Goal: Task Accomplishment & Management: Complete application form

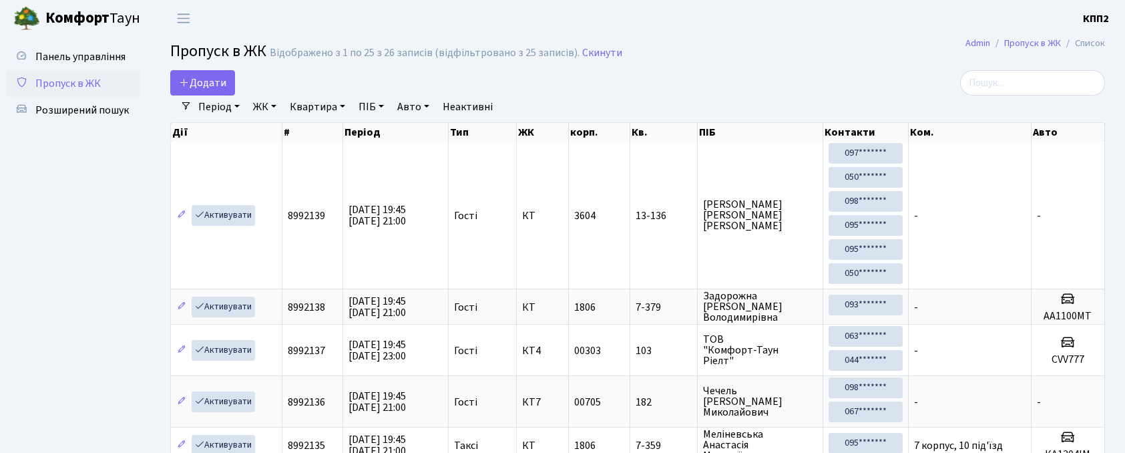
select select "25"
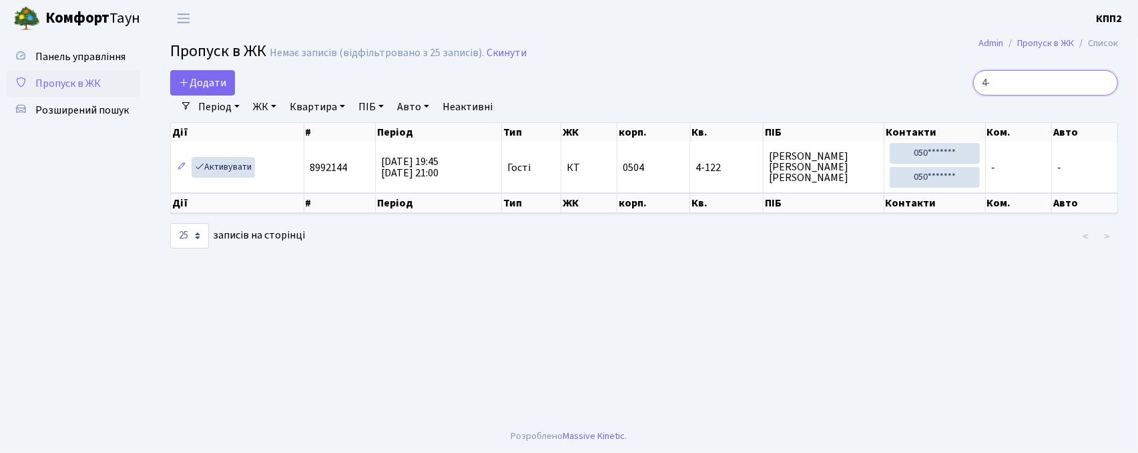
type input "4"
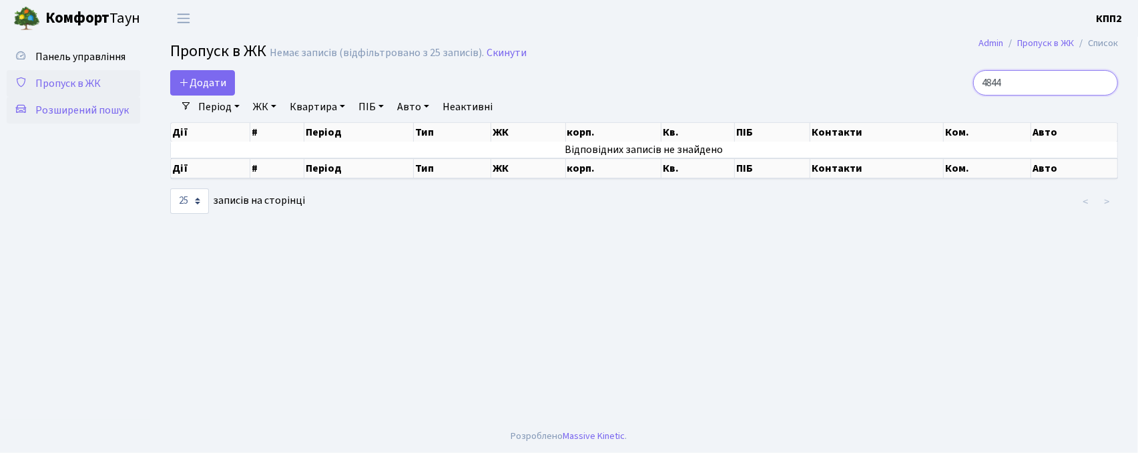
type input "4844"
click at [76, 115] on span "Розширений пошук" at bounding box center [81, 110] width 93 height 15
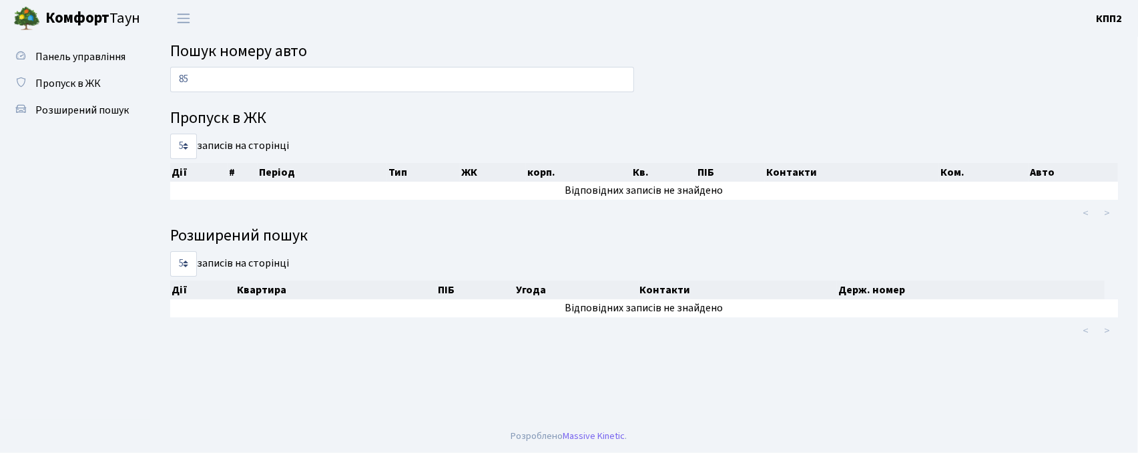
type input "8"
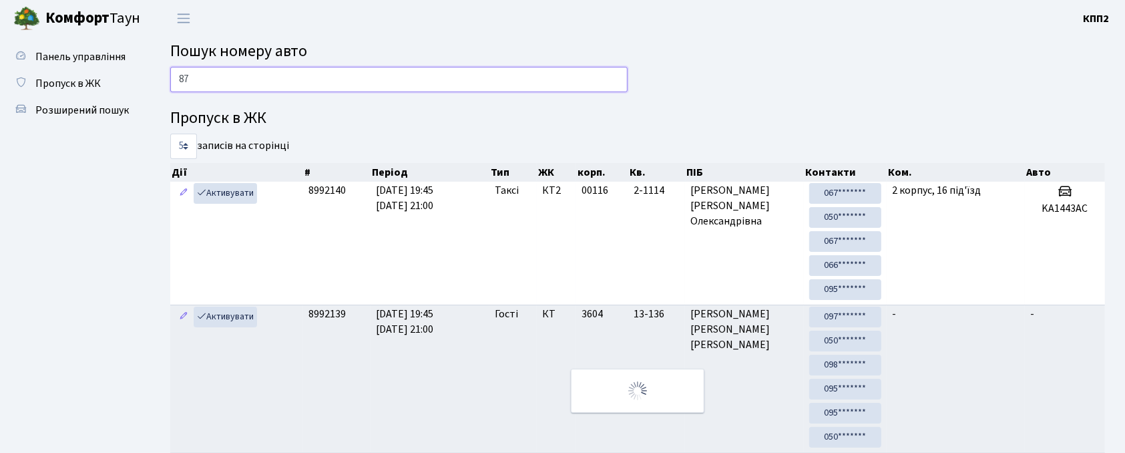
type input "8"
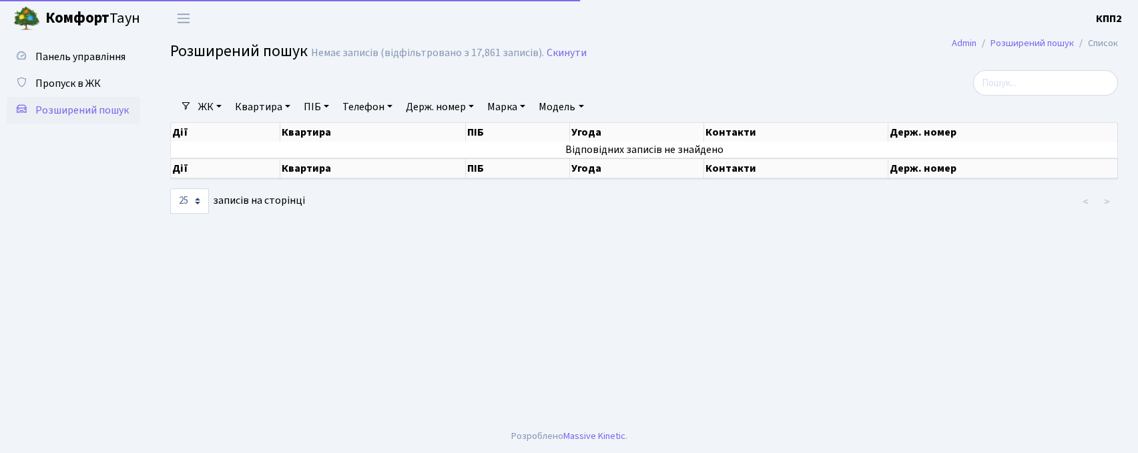
select select "25"
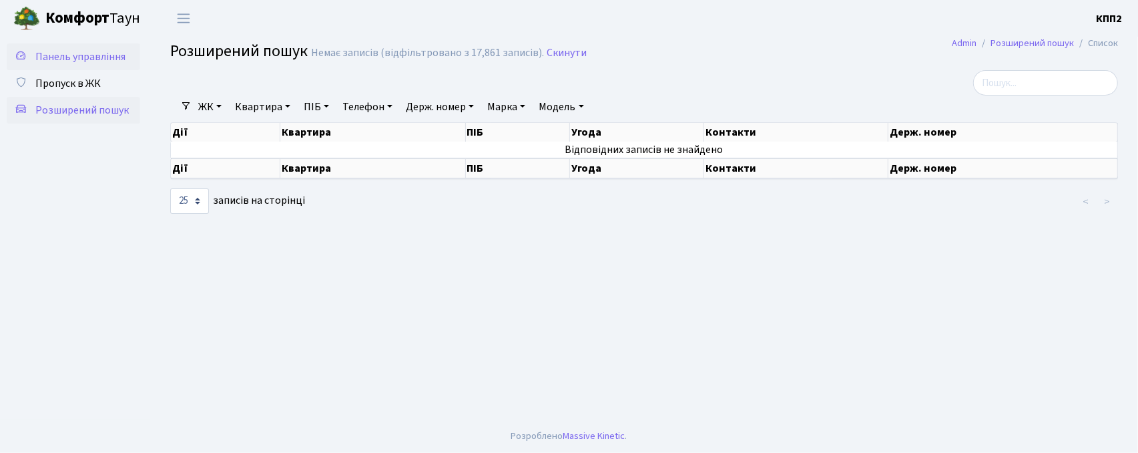
click at [83, 57] on span "Панель управління" at bounding box center [80, 56] width 90 height 15
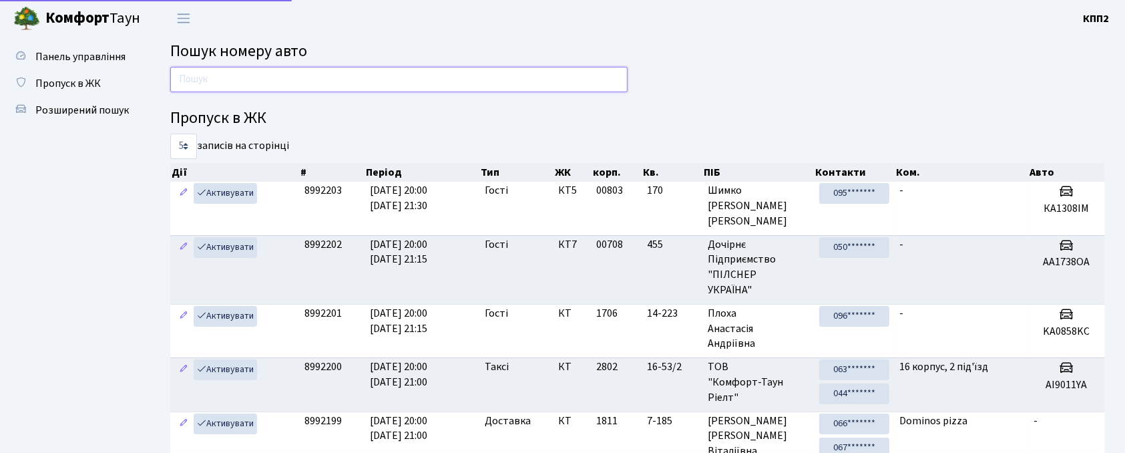
drag, startPoint x: 0, startPoint y: 0, endPoint x: 275, endPoint y: 80, distance: 286.5
click at [275, 80] on input "text" at bounding box center [398, 79] width 457 height 25
type input "4844"
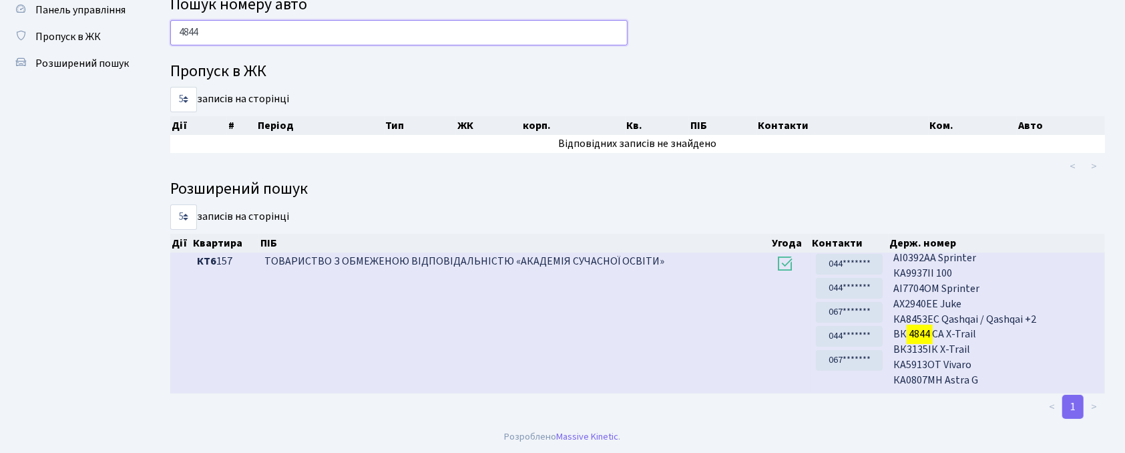
scroll to position [356, 0]
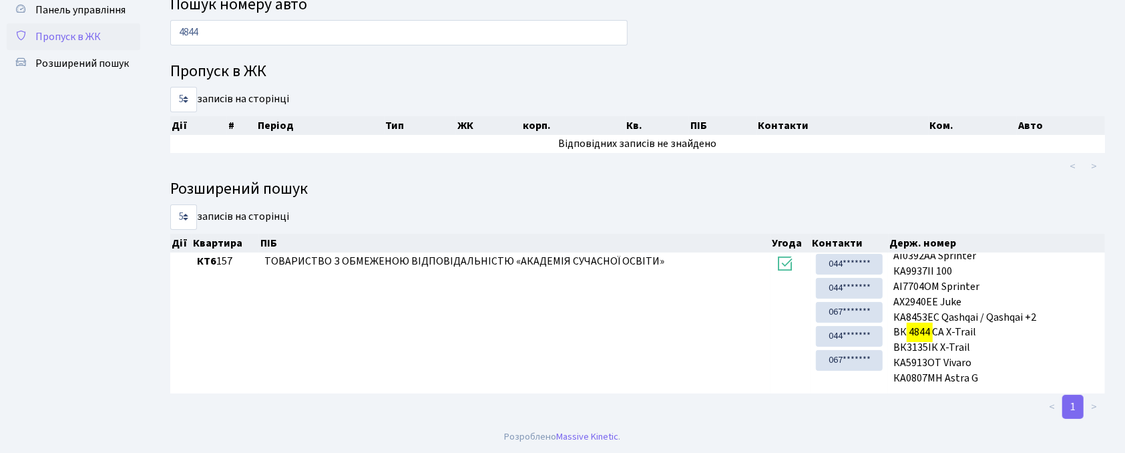
click at [78, 39] on span "Пропуск в ЖК" at bounding box center [67, 36] width 65 height 15
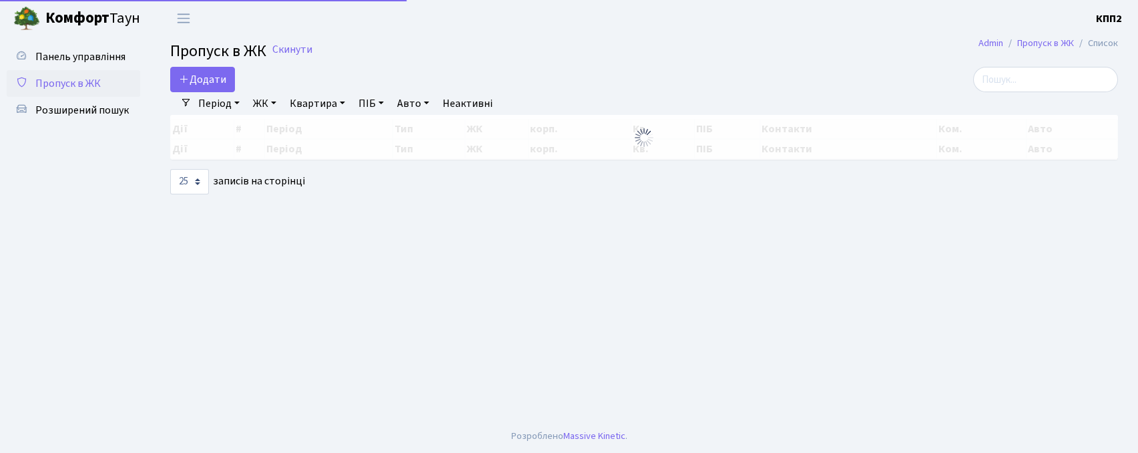
select select "25"
click at [1037, 70] on input "search" at bounding box center [1045, 79] width 145 height 25
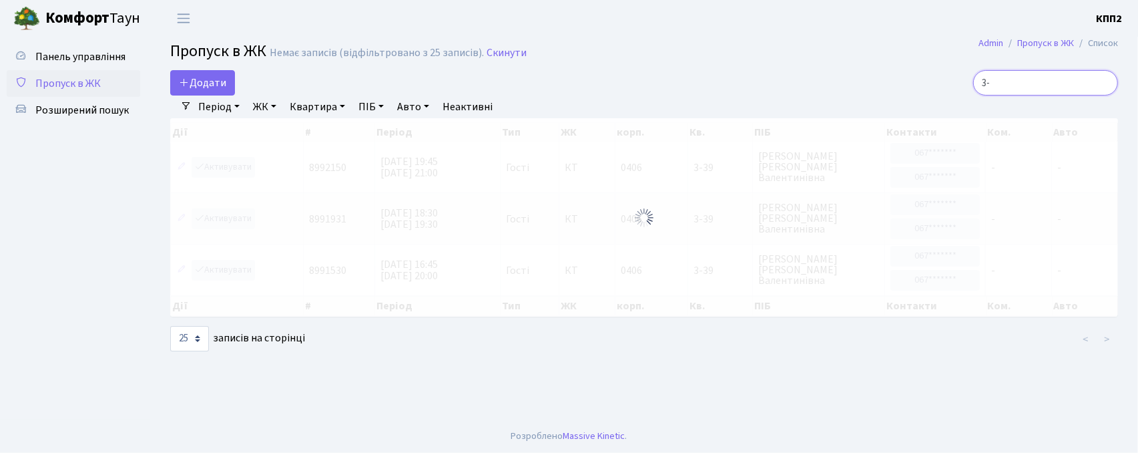
type input "3"
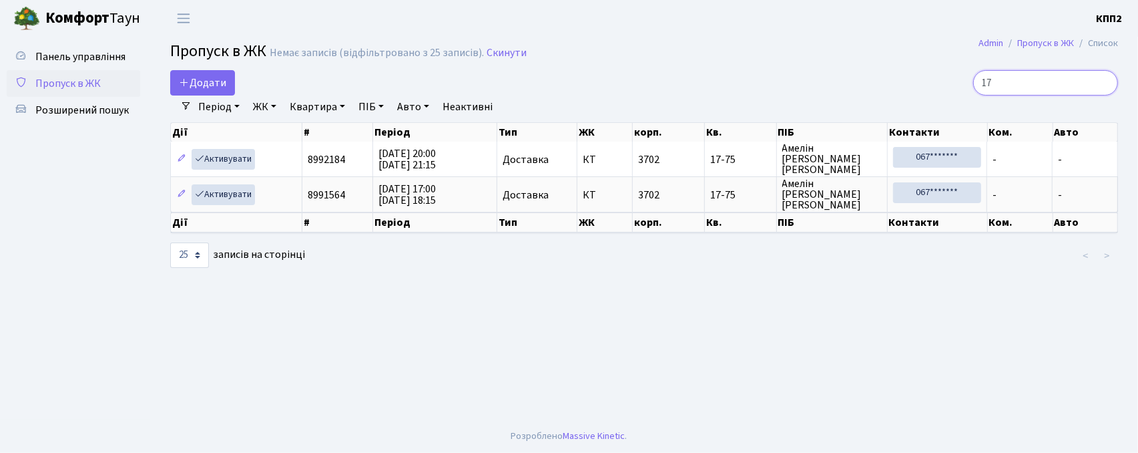
type input "1"
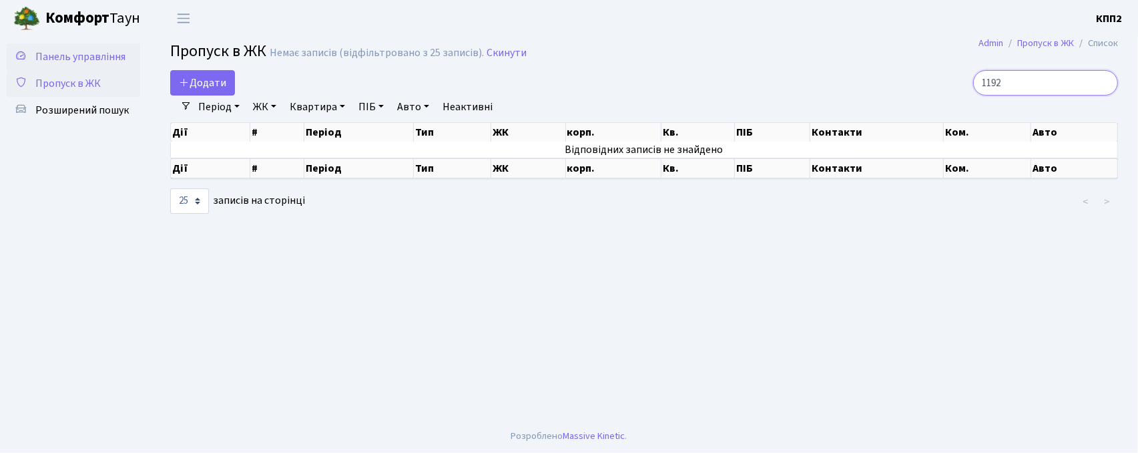
type input "1192"
click at [107, 59] on span "Панель управління" at bounding box center [80, 56] width 90 height 15
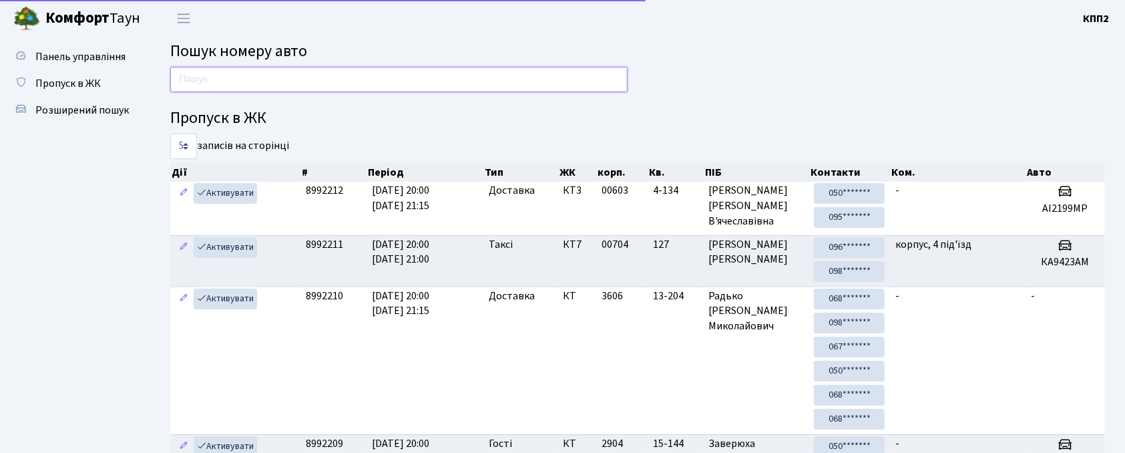
click at [279, 70] on input "text" at bounding box center [398, 79] width 457 height 25
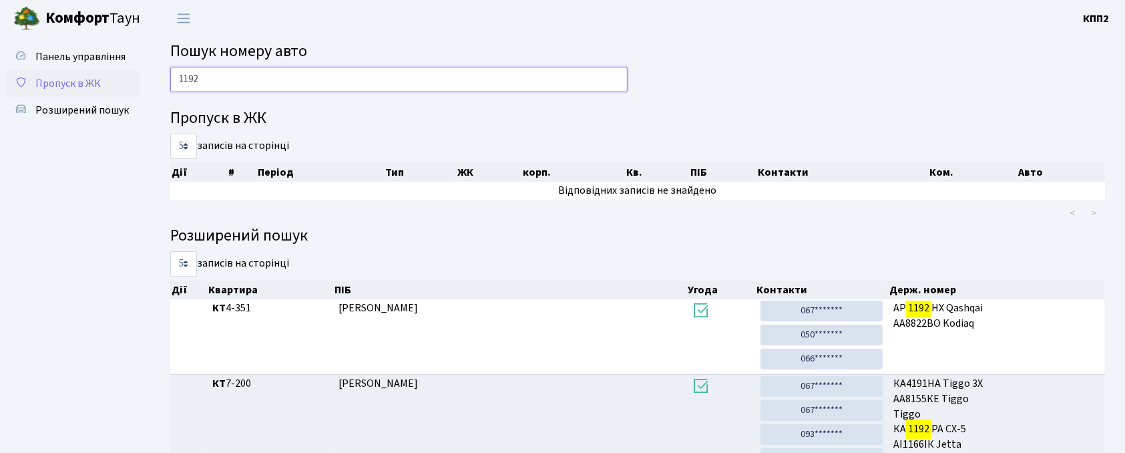
type input "1192"
click at [91, 84] on span "Пропуск в ЖК" at bounding box center [67, 83] width 65 height 15
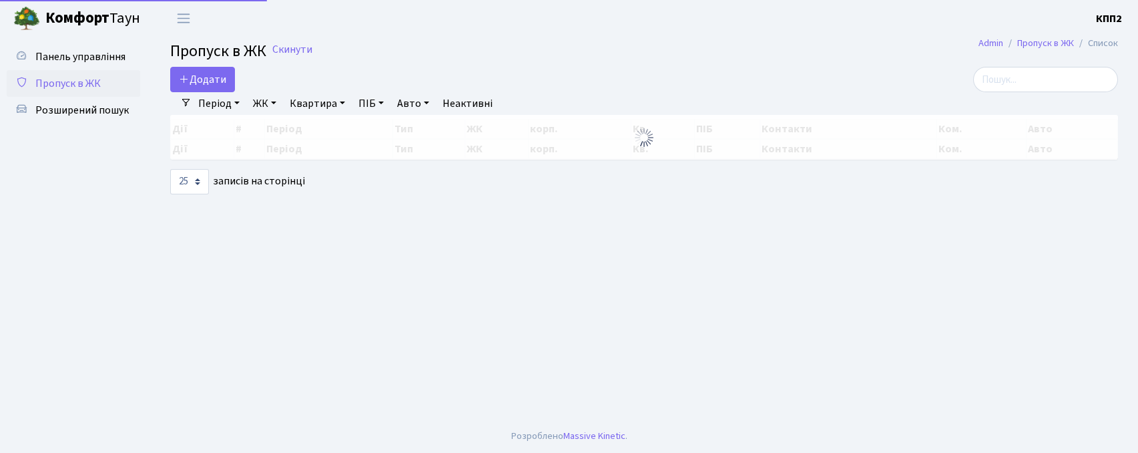
select select "25"
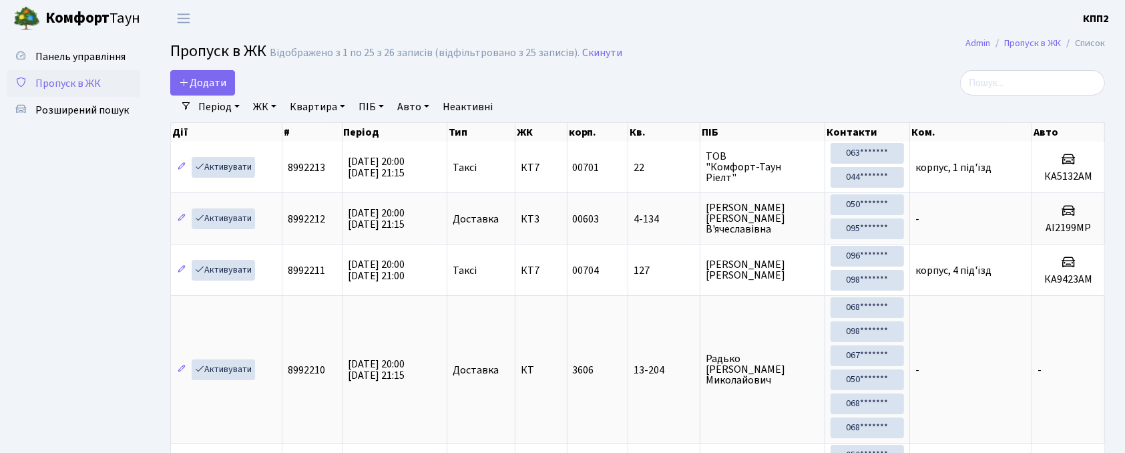
click at [1045, 73] on input "search" at bounding box center [1032, 82] width 145 height 25
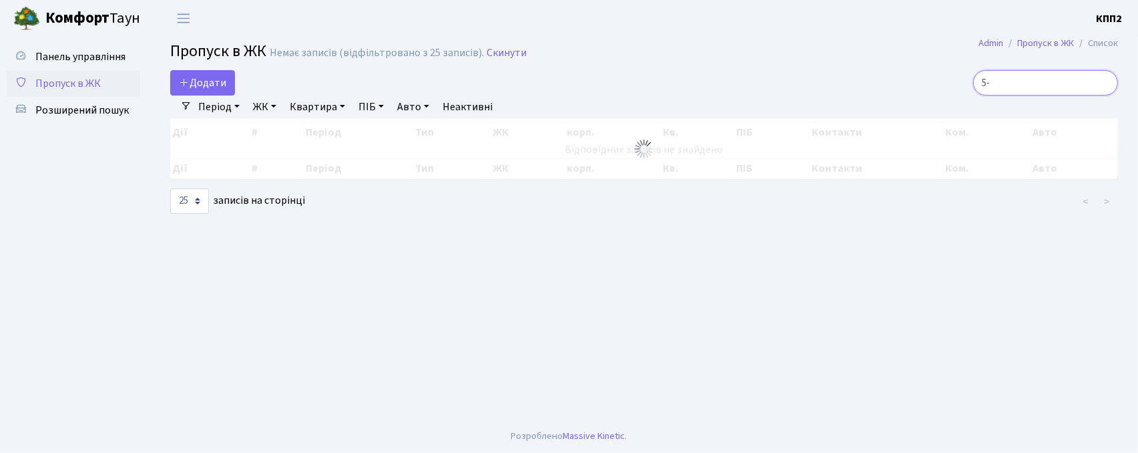
type input "5"
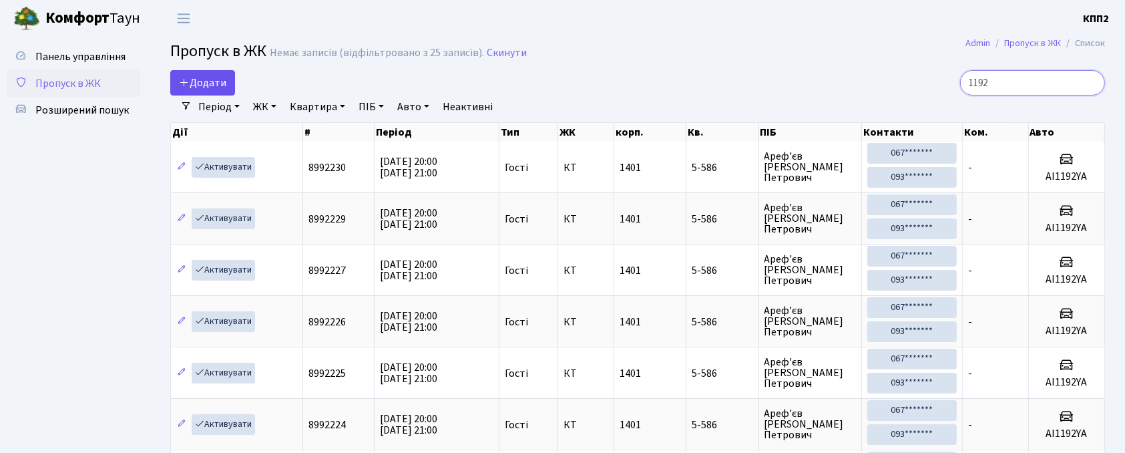
type input "1192"
click at [210, 79] on span "Додати" at bounding box center [202, 82] width 47 height 15
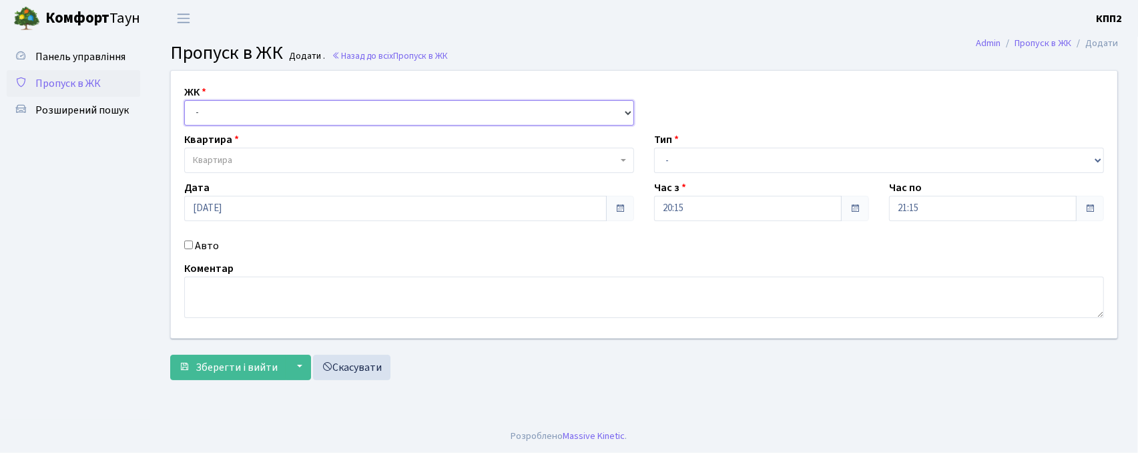
click at [234, 111] on select "- КТ, вул. Регенераторна, 4 КТ2, просп. [STREET_ADDRESS] [STREET_ADDRESS] [PERS…" at bounding box center [409, 112] width 450 height 25
select select "271"
click at [184, 100] on select "- КТ, вул. Регенераторна, 4 КТ2, просп. Соборності, 17 КТ3, вул. Березнева, 16 …" at bounding box center [409, 112] width 450 height 25
select select
click at [240, 158] on span "Квартира" at bounding box center [405, 160] width 425 height 13
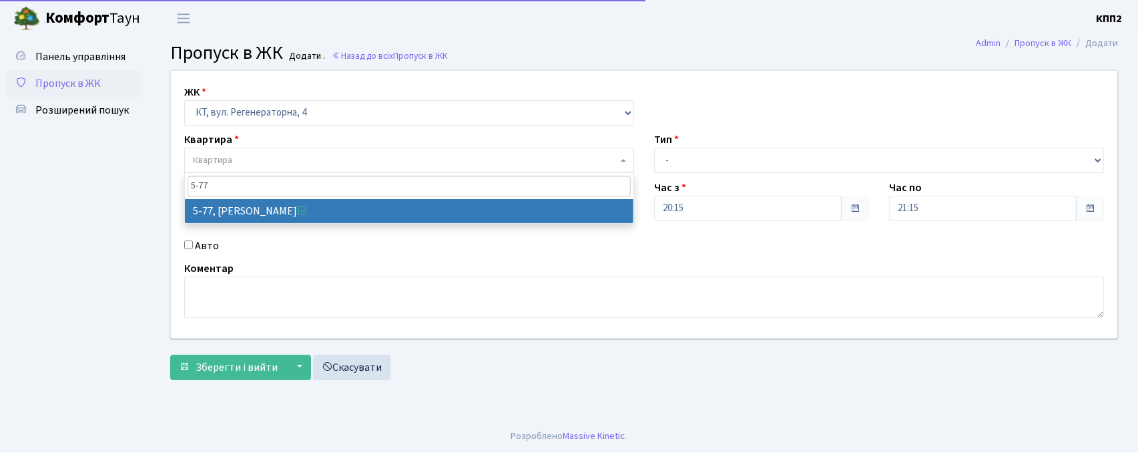
type input "5-77"
drag, startPoint x: 198, startPoint y: 212, endPoint x: 199, endPoint y: 236, distance: 24.0
select select "2487"
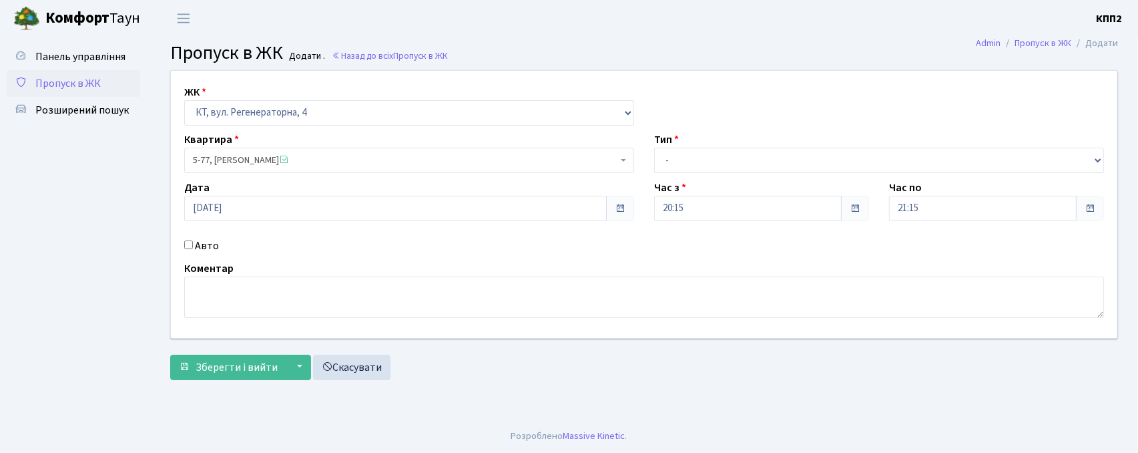
click at [188, 251] on div "Авто" at bounding box center [409, 246] width 470 height 16
click at [191, 248] on input "Авто" at bounding box center [188, 244] width 9 height 9
checkbox input "true"
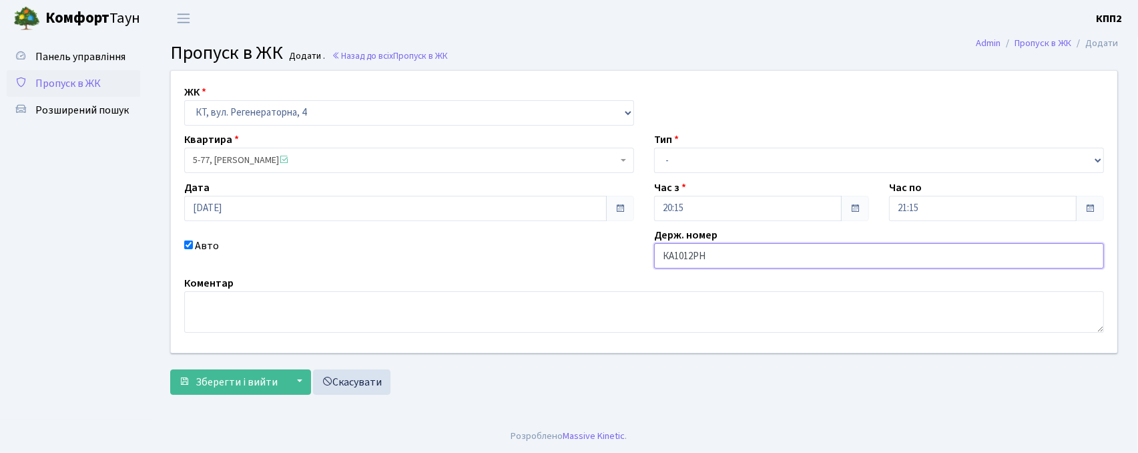
type input "КА1012РН"
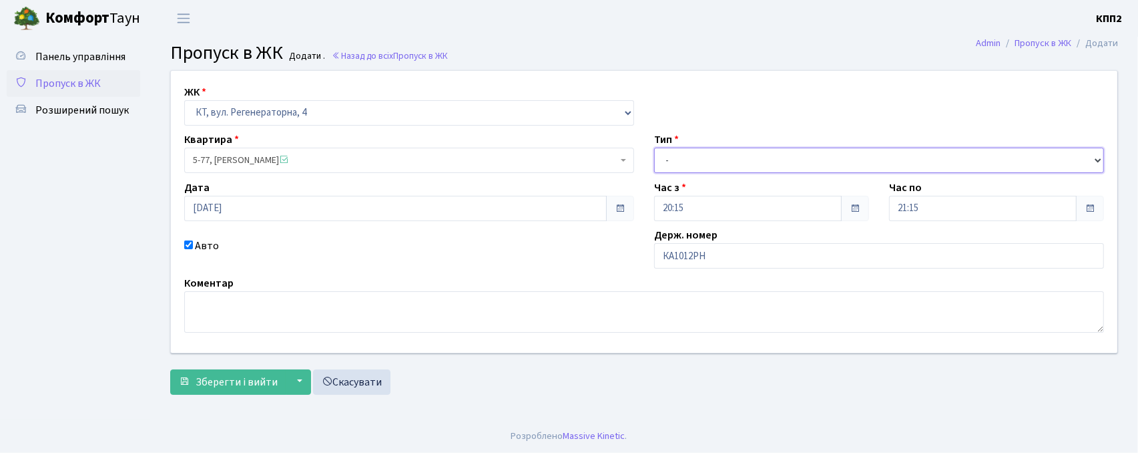
click at [742, 153] on select "- Доставка Таксі Гості Сервіс" at bounding box center [879, 160] width 450 height 25
select select "3"
click at [654, 148] on select "- Доставка Таксі Гості Сервіс" at bounding box center [879, 160] width 450 height 25
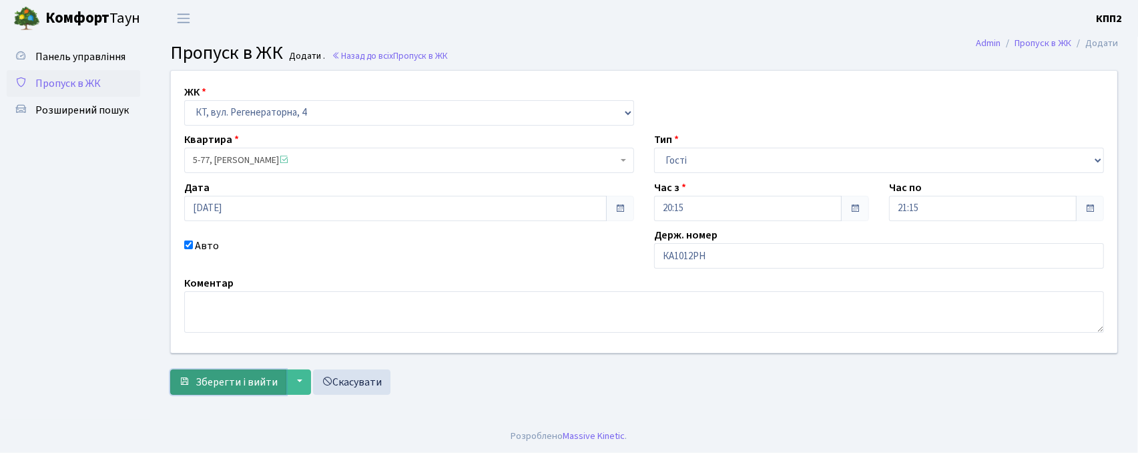
click at [250, 387] on span "Зберегти і вийти" at bounding box center [237, 381] width 82 height 15
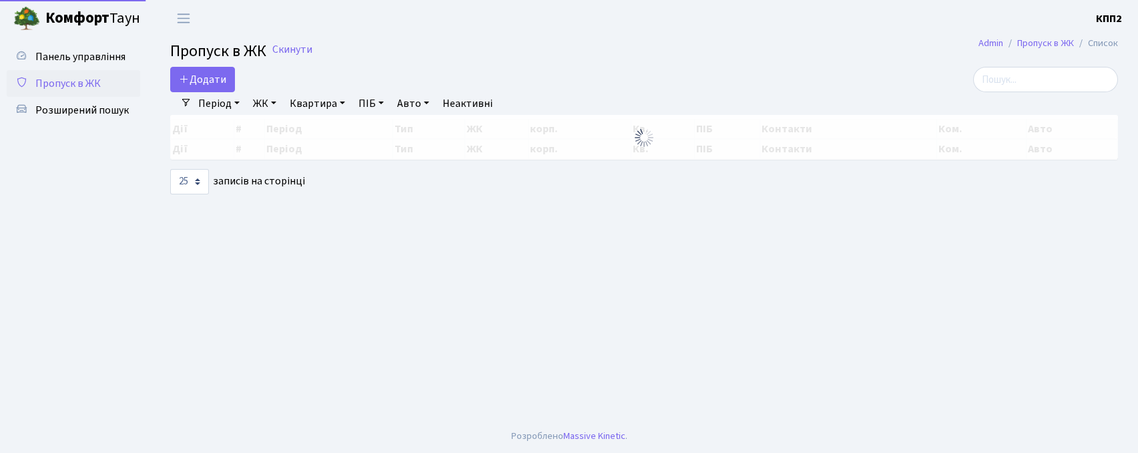
select select "25"
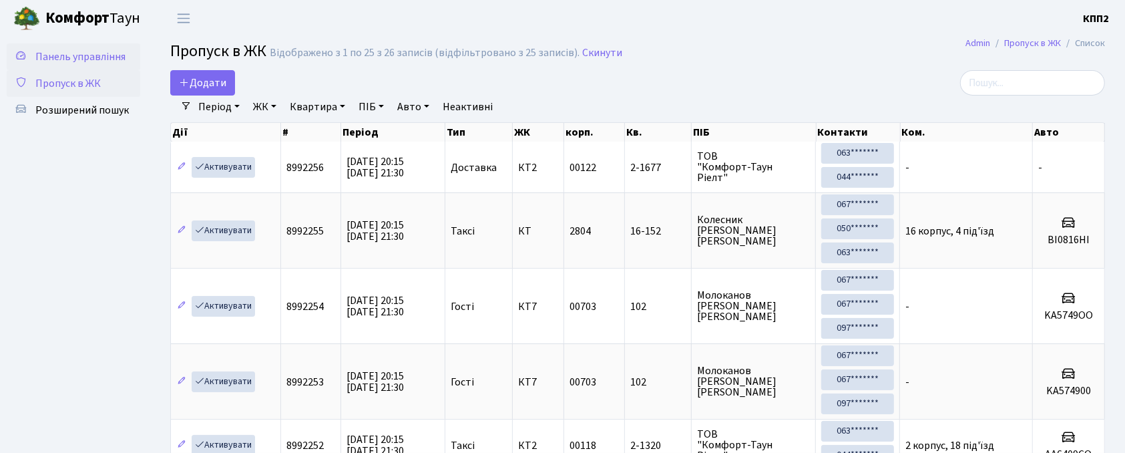
click at [68, 57] on span "Панель управління" at bounding box center [80, 56] width 90 height 15
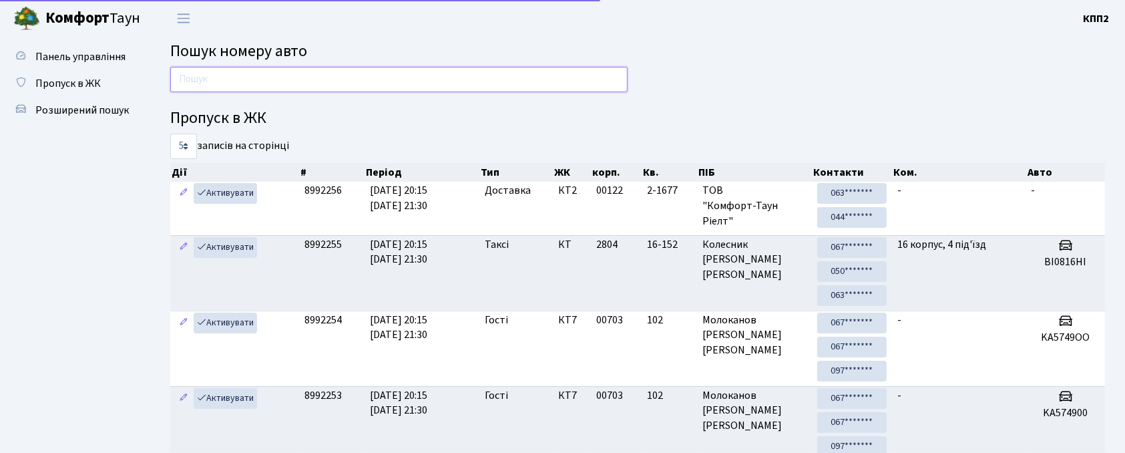
drag, startPoint x: 0, startPoint y: 0, endPoint x: 244, endPoint y: 73, distance: 254.5
click at [244, 73] on input "text" at bounding box center [398, 79] width 457 height 25
type input "8"
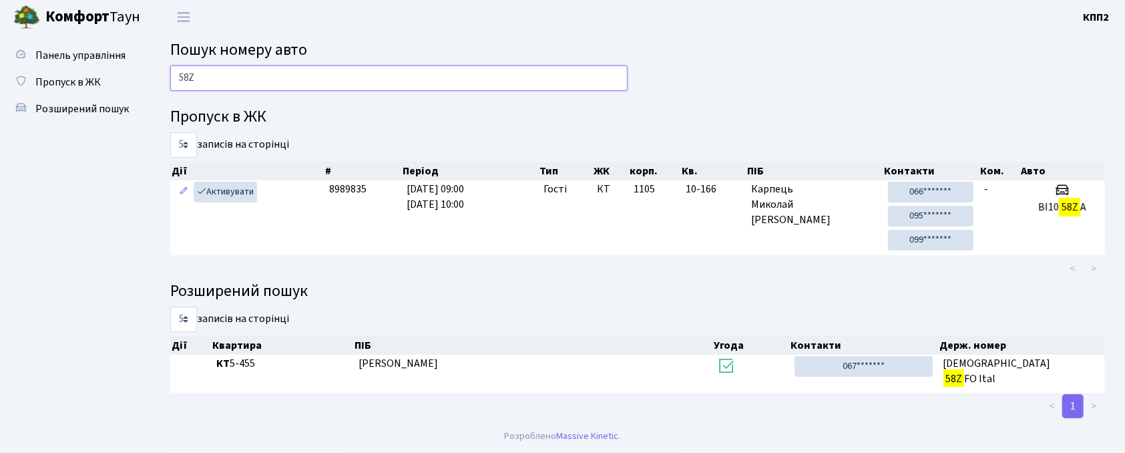
scroll to position [1, 0]
type input "58Z"
click at [83, 113] on span "Розширений пошук" at bounding box center [81, 108] width 93 height 15
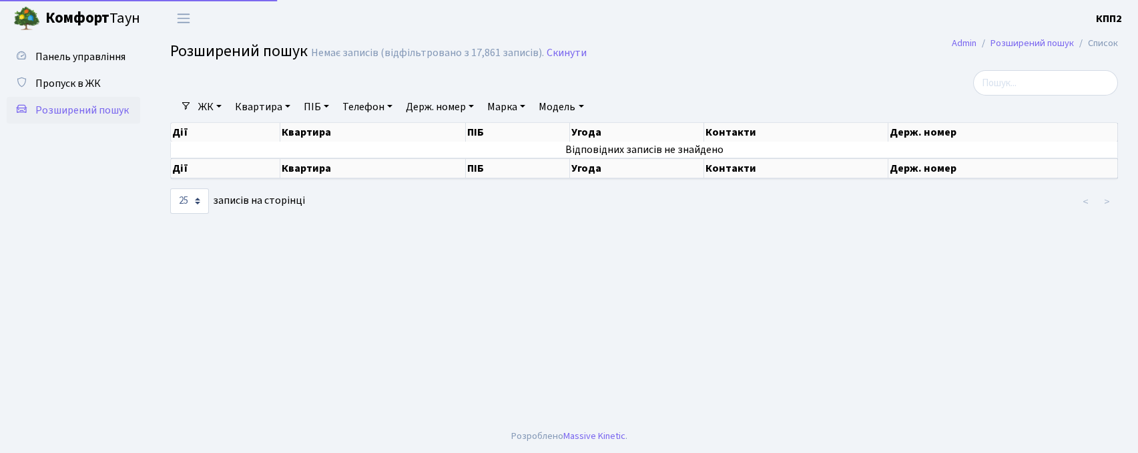
select select "25"
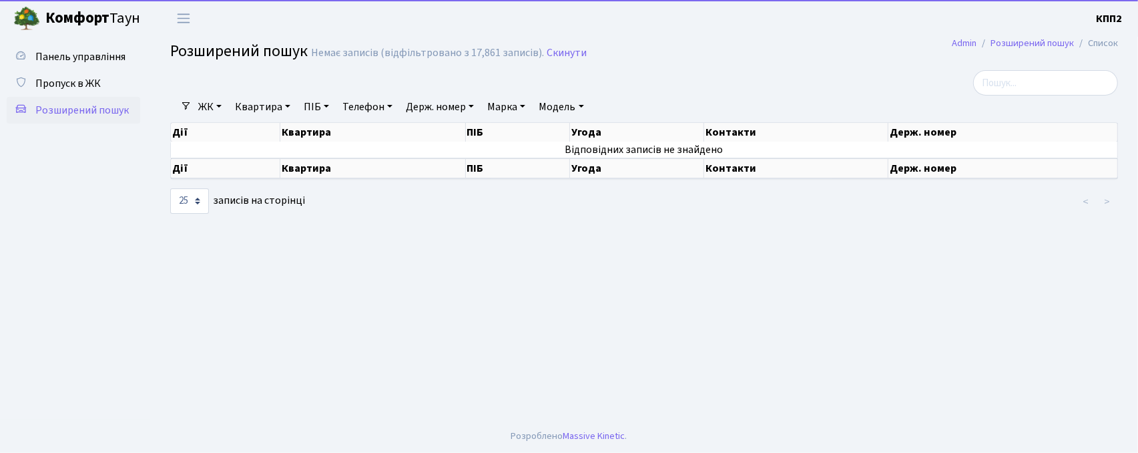
click at [270, 109] on link "Квартира" at bounding box center [263, 106] width 66 height 23
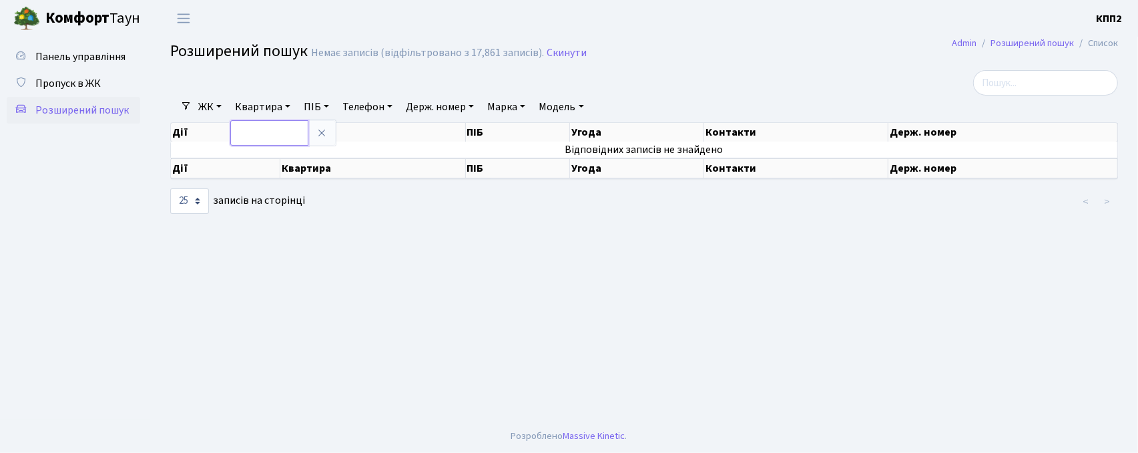
click at [284, 142] on input "text" at bounding box center [269, 132] width 78 height 25
type input "2-910"
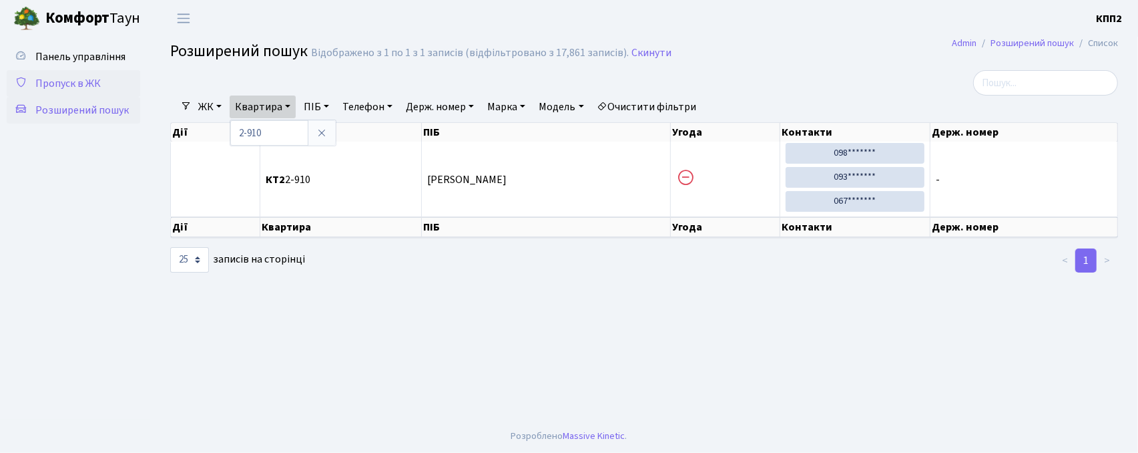
click at [70, 87] on span "Пропуск в ЖК" at bounding box center [67, 83] width 65 height 15
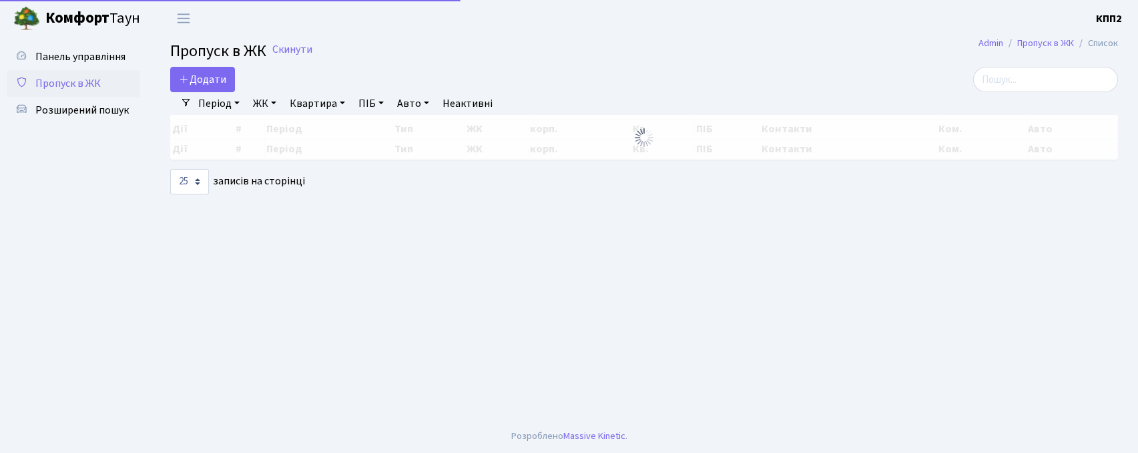
select select "25"
click at [1044, 84] on input "search" at bounding box center [1045, 79] width 145 height 25
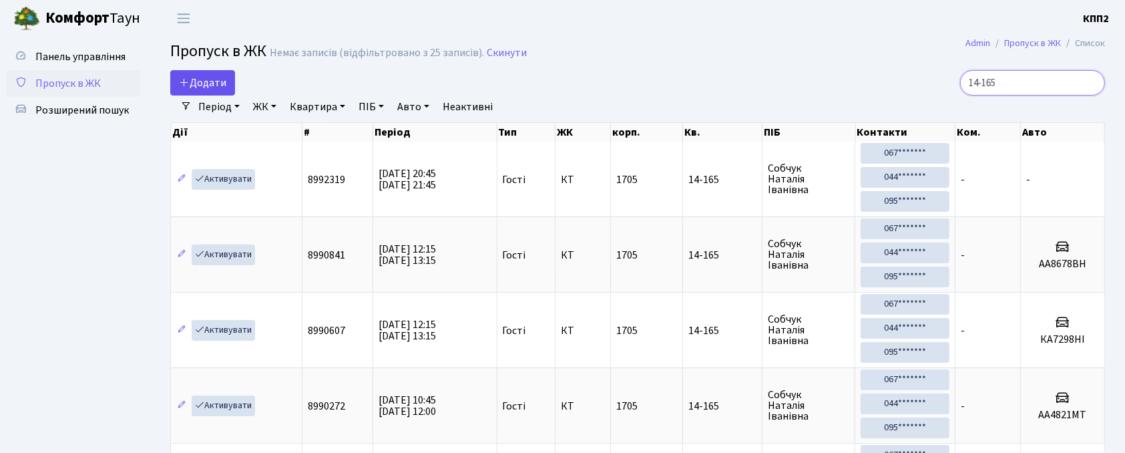
type input "14-165"
click at [192, 80] on span "Додати" at bounding box center [202, 82] width 47 height 15
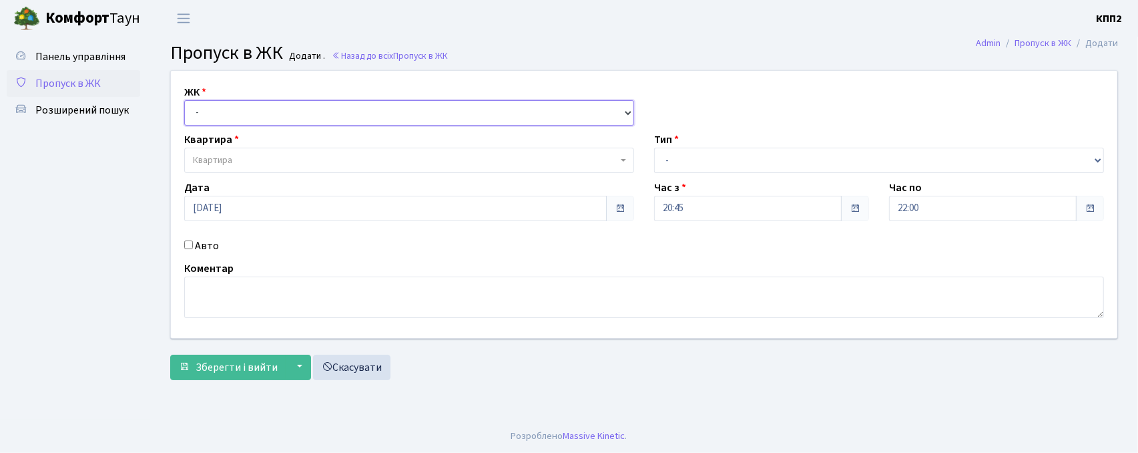
drag, startPoint x: 222, startPoint y: 113, endPoint x: 218, endPoint y: 124, distance: 11.4
click at [222, 113] on select "- КТ, вул. Регенераторна, 4 КТ2, просп. Соборності, 17 КТ3, вул. Березнева, 16 …" at bounding box center [409, 112] width 450 height 25
select select "271"
click at [184, 100] on select "- КТ, вул. Регенераторна, 4 КТ2, просп. Соборності, 17 КТ3, вул. Березнева, 16 …" at bounding box center [409, 112] width 450 height 25
select select
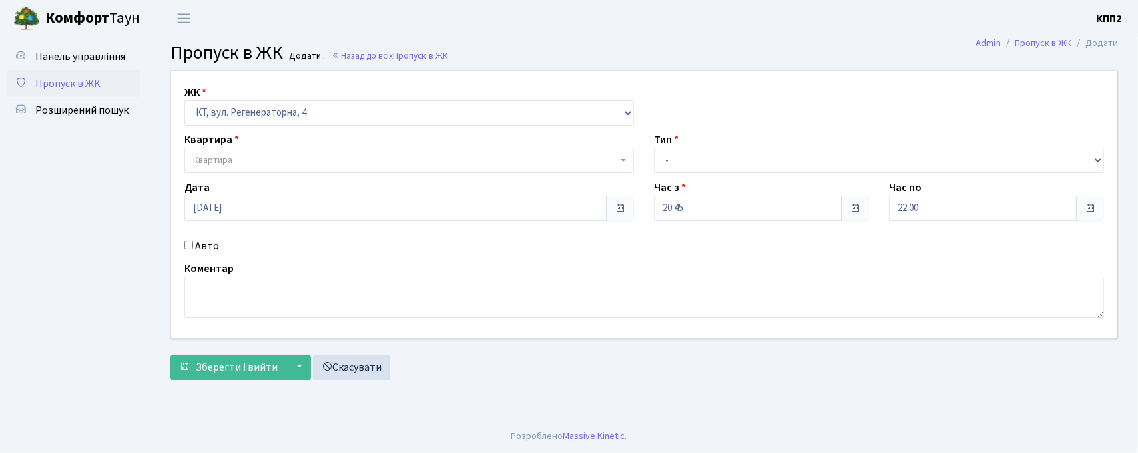
click at [226, 144] on label "Квартира" at bounding box center [211, 140] width 55 height 16
drag, startPoint x: 223, startPoint y: 158, endPoint x: 214, endPoint y: 153, distance: 9.9
click at [222, 158] on span "Квартира" at bounding box center [212, 160] width 39 height 13
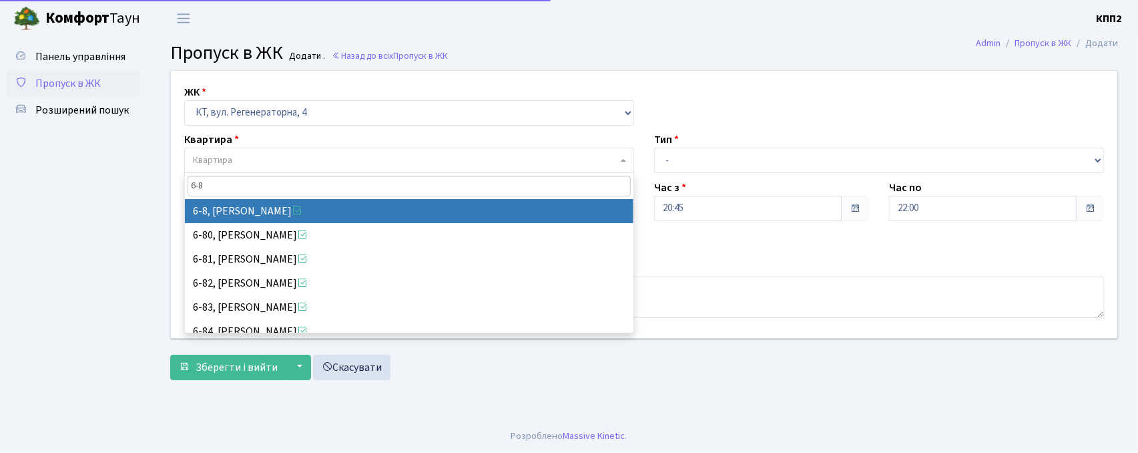
type input "6-8"
drag, startPoint x: 292, startPoint y: 204, endPoint x: 296, endPoint y: 188, distance: 15.9
click at [294, 194] on span "6-8 6-8, Тоцька Світлана Миколаївна 6-80, Клочко Ірина Леонідівна 6-81, Станівч…" at bounding box center [409, 253] width 450 height 160
select select "5188"
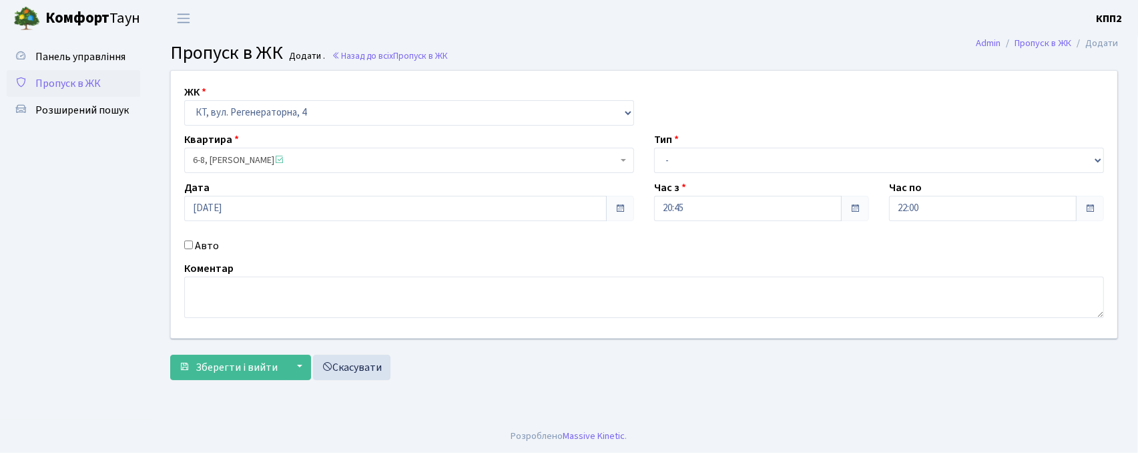
click at [187, 241] on input "Авто" at bounding box center [188, 244] width 9 height 9
checkbox input "true"
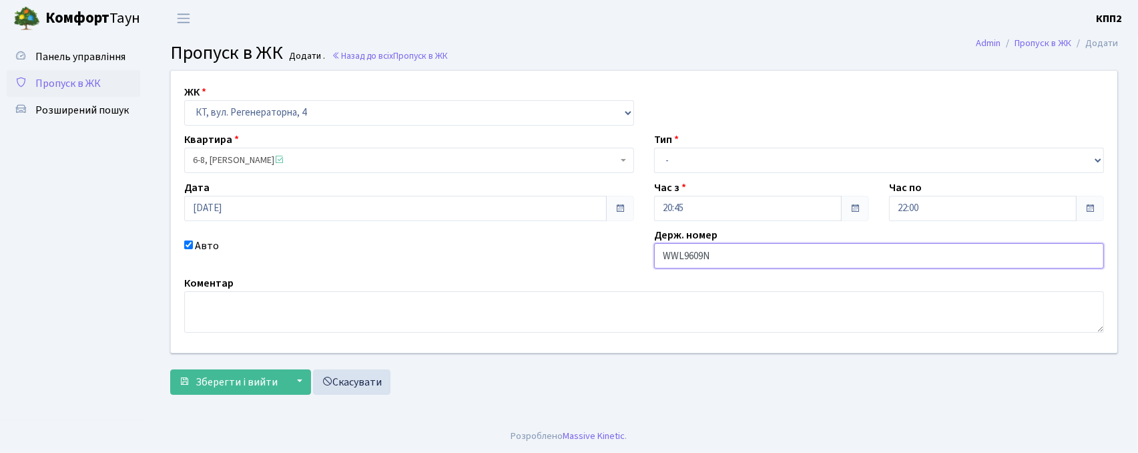
type input "WWL9609N"
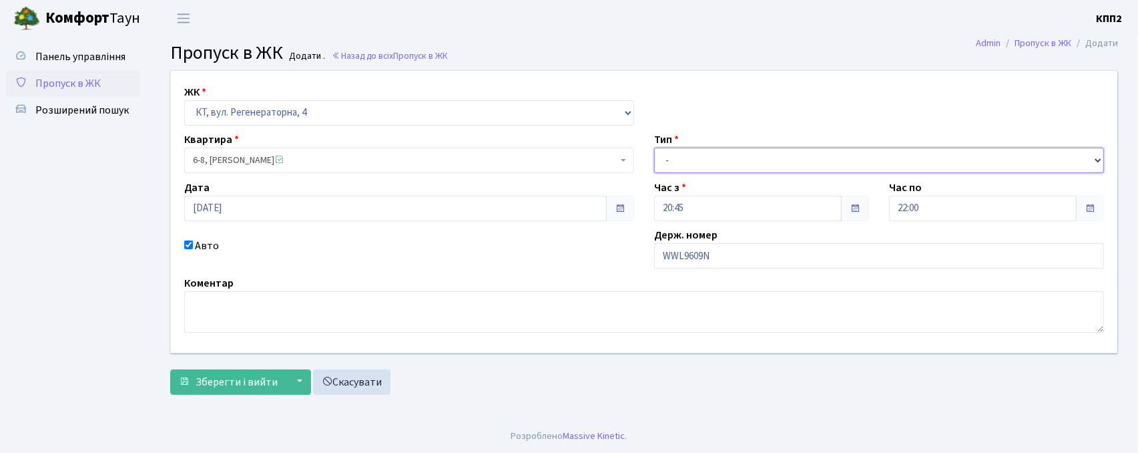
click at [804, 159] on select "- Доставка Таксі Гості Сервіс" at bounding box center [879, 160] width 450 height 25
select select "3"
click at [654, 148] on select "- Доставка Таксі Гості Сервіс" at bounding box center [879, 160] width 450 height 25
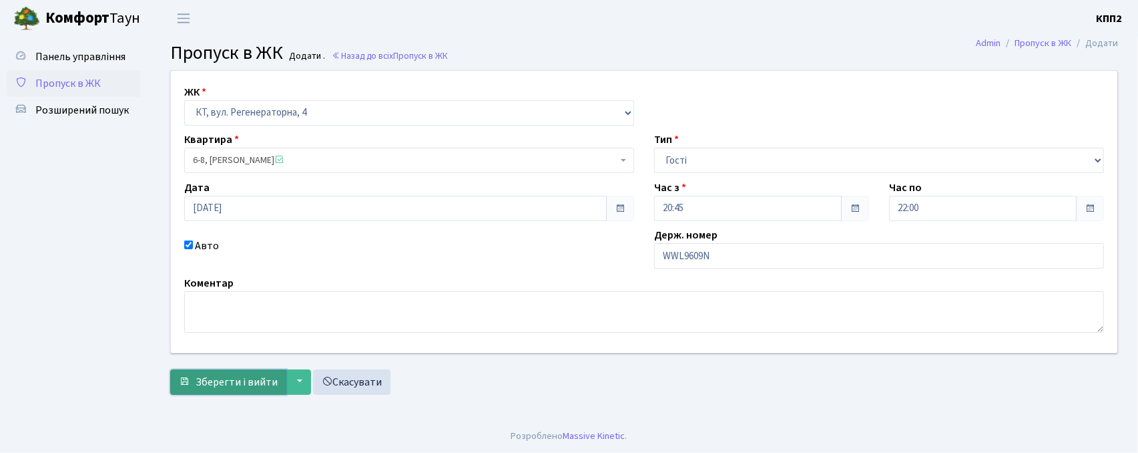
click at [206, 385] on span "Зберегти і вийти" at bounding box center [237, 381] width 82 height 15
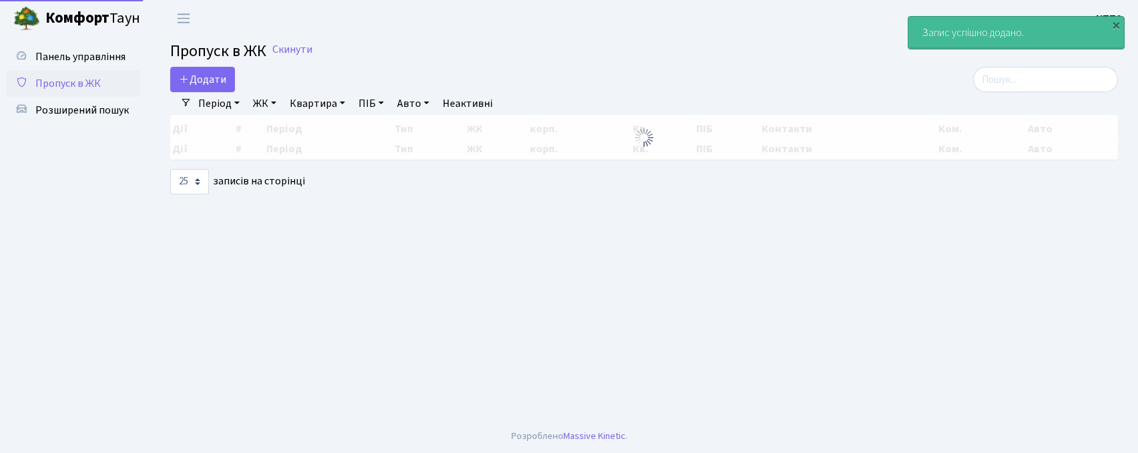
select select "25"
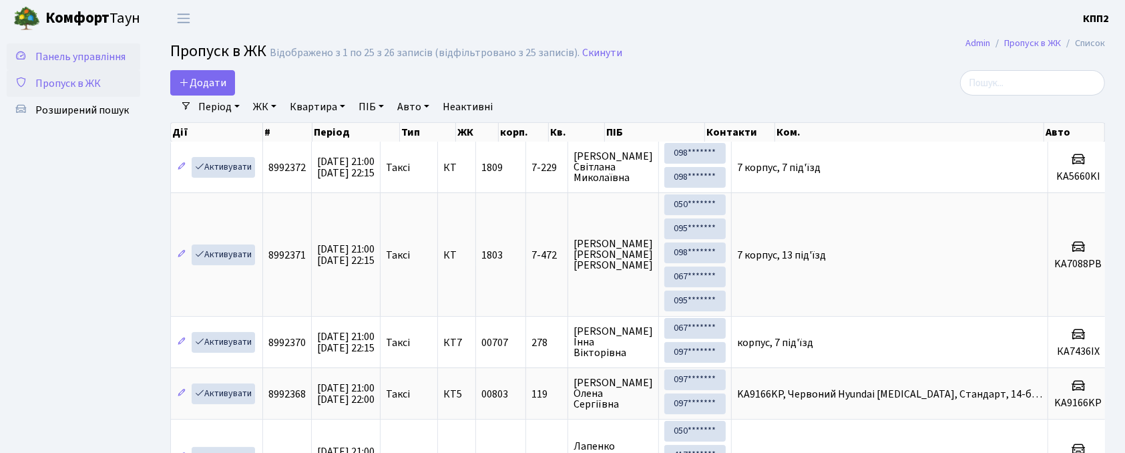
click at [61, 68] on link "Панель управління" at bounding box center [74, 56] width 134 height 27
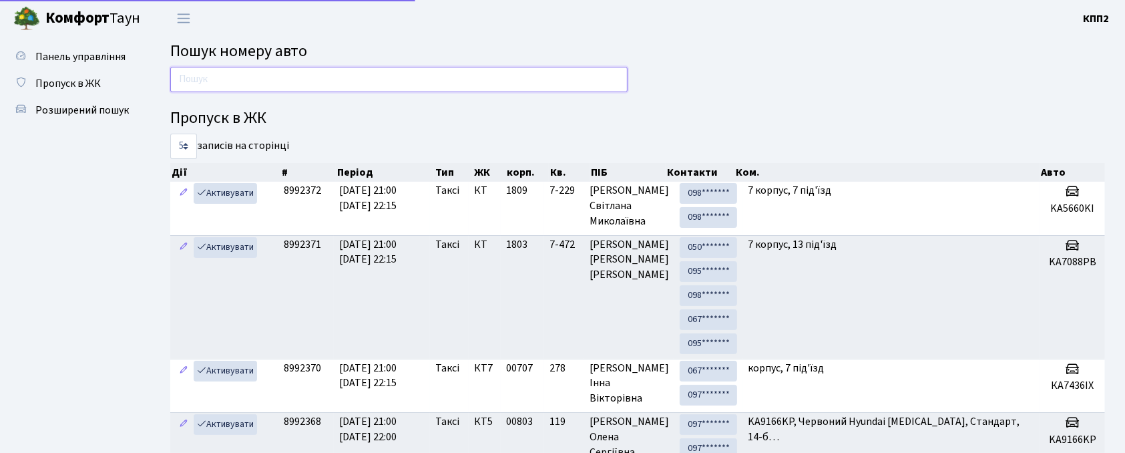
drag, startPoint x: 527, startPoint y: 88, endPoint x: 537, endPoint y: 81, distance: 12.6
click at [529, 85] on input "text" at bounding box center [398, 79] width 457 height 25
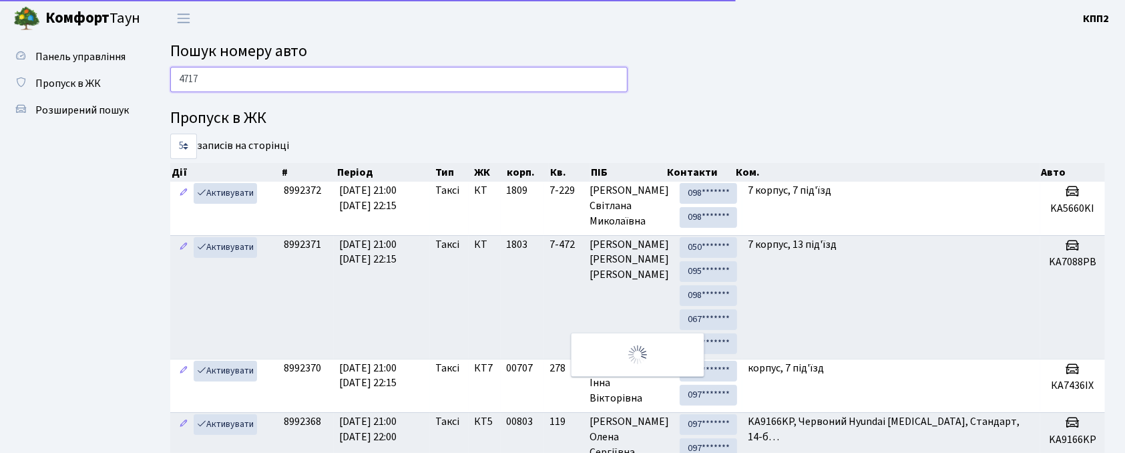
type input "4717"
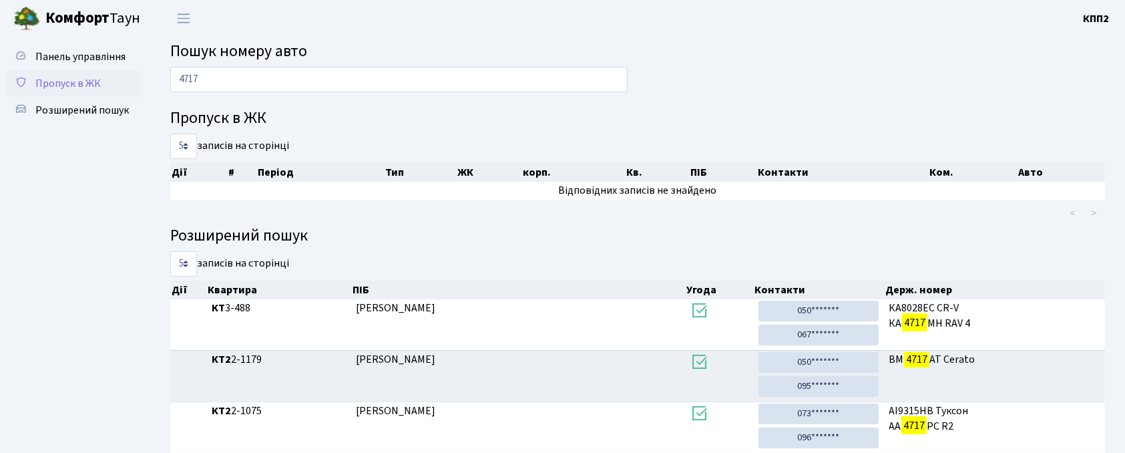
click at [37, 83] on span "Пропуск в ЖК" at bounding box center [67, 83] width 65 height 15
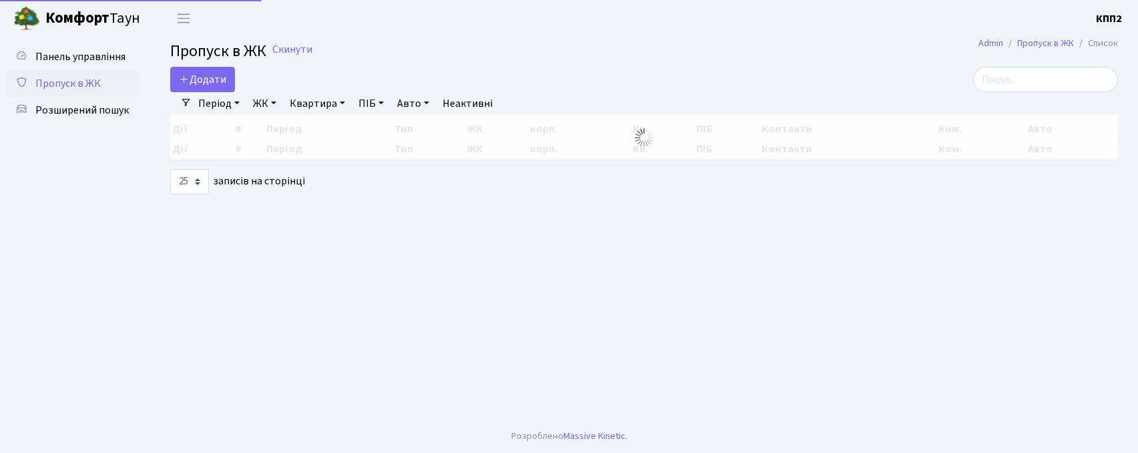
select select "25"
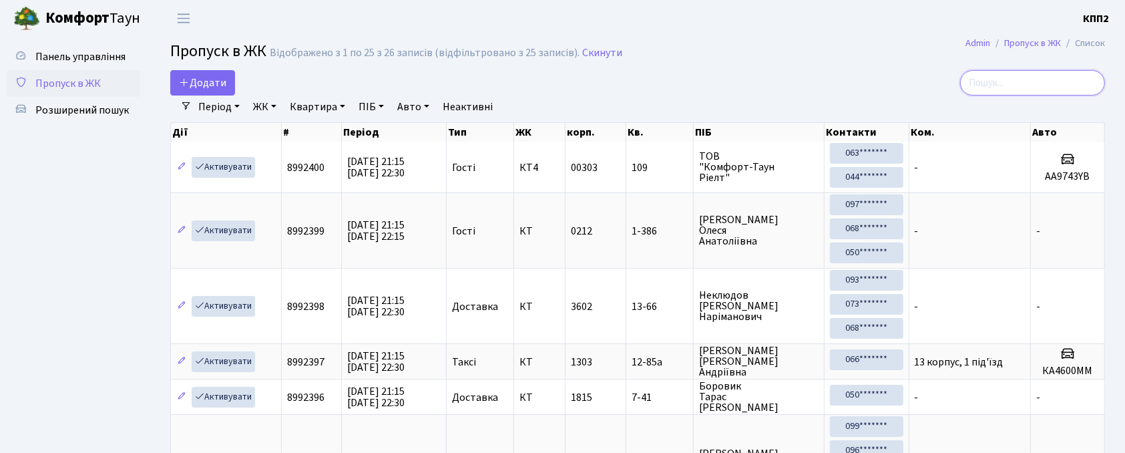
click at [1035, 76] on input "search" at bounding box center [1032, 82] width 145 height 25
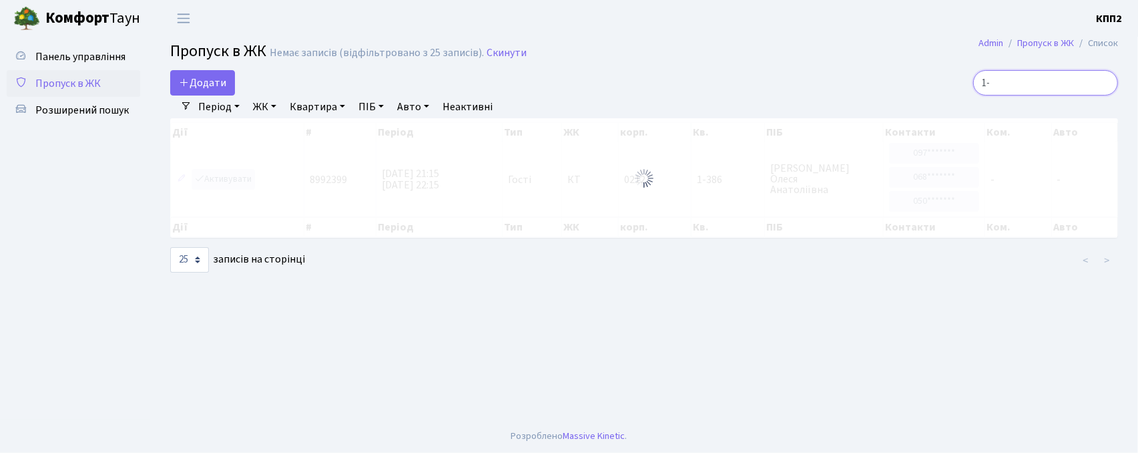
type input "1"
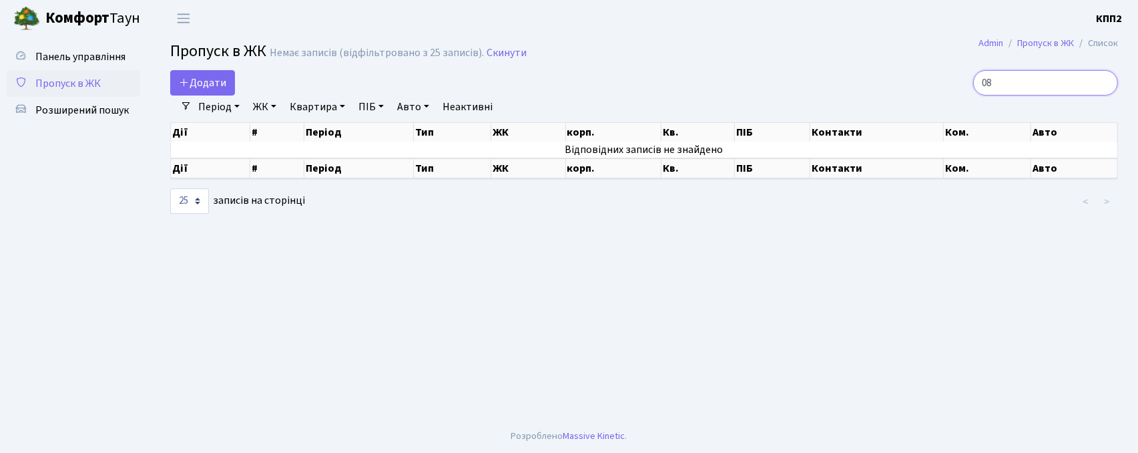
type input "0"
type input "3070"
click at [78, 46] on link "Панель управління" at bounding box center [74, 56] width 134 height 27
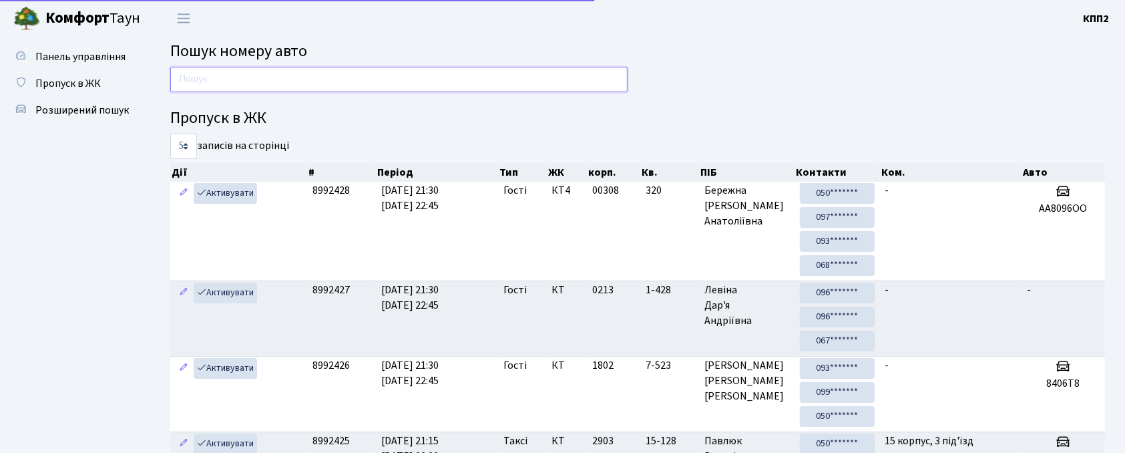
click at [258, 75] on input "text" at bounding box center [398, 79] width 457 height 25
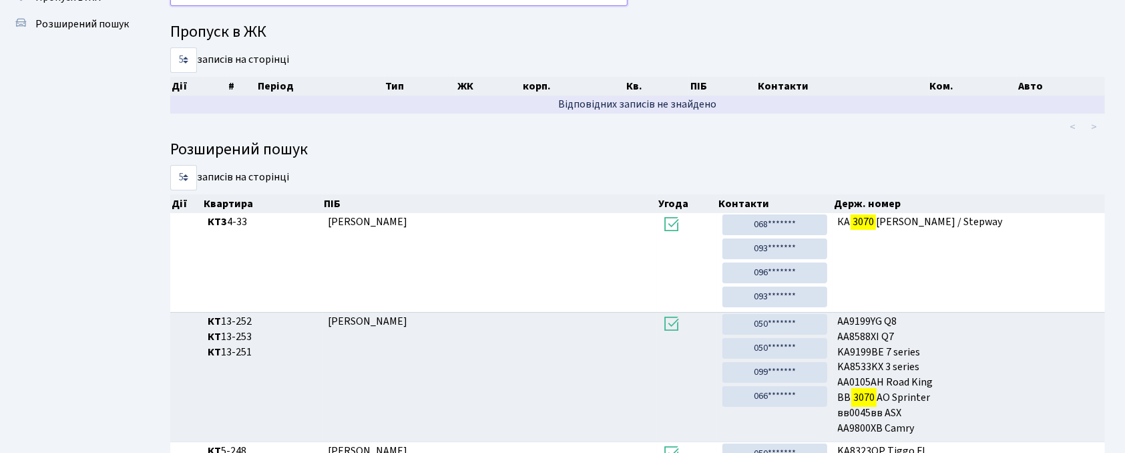
scroll to position [72, 0]
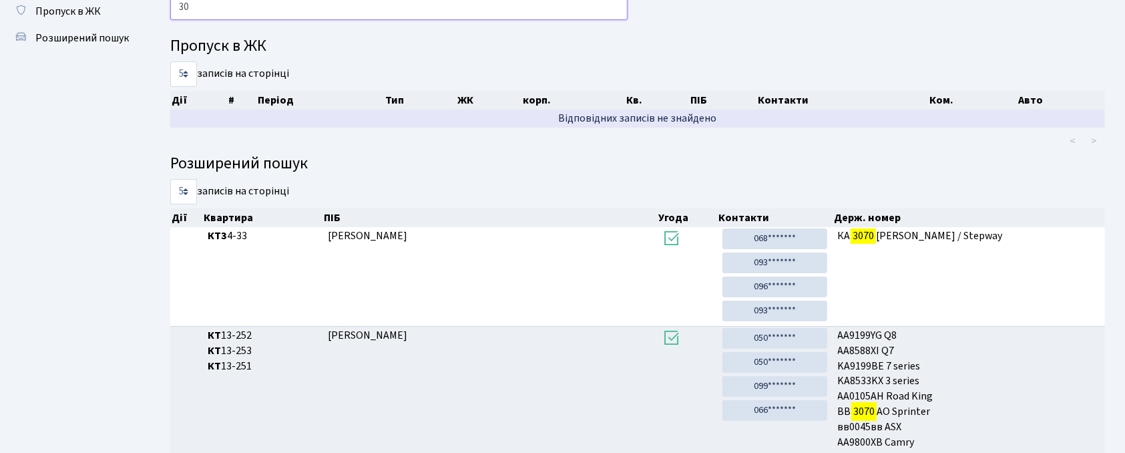
type input "3"
